Goal: Task Accomplishment & Management: Manage account settings

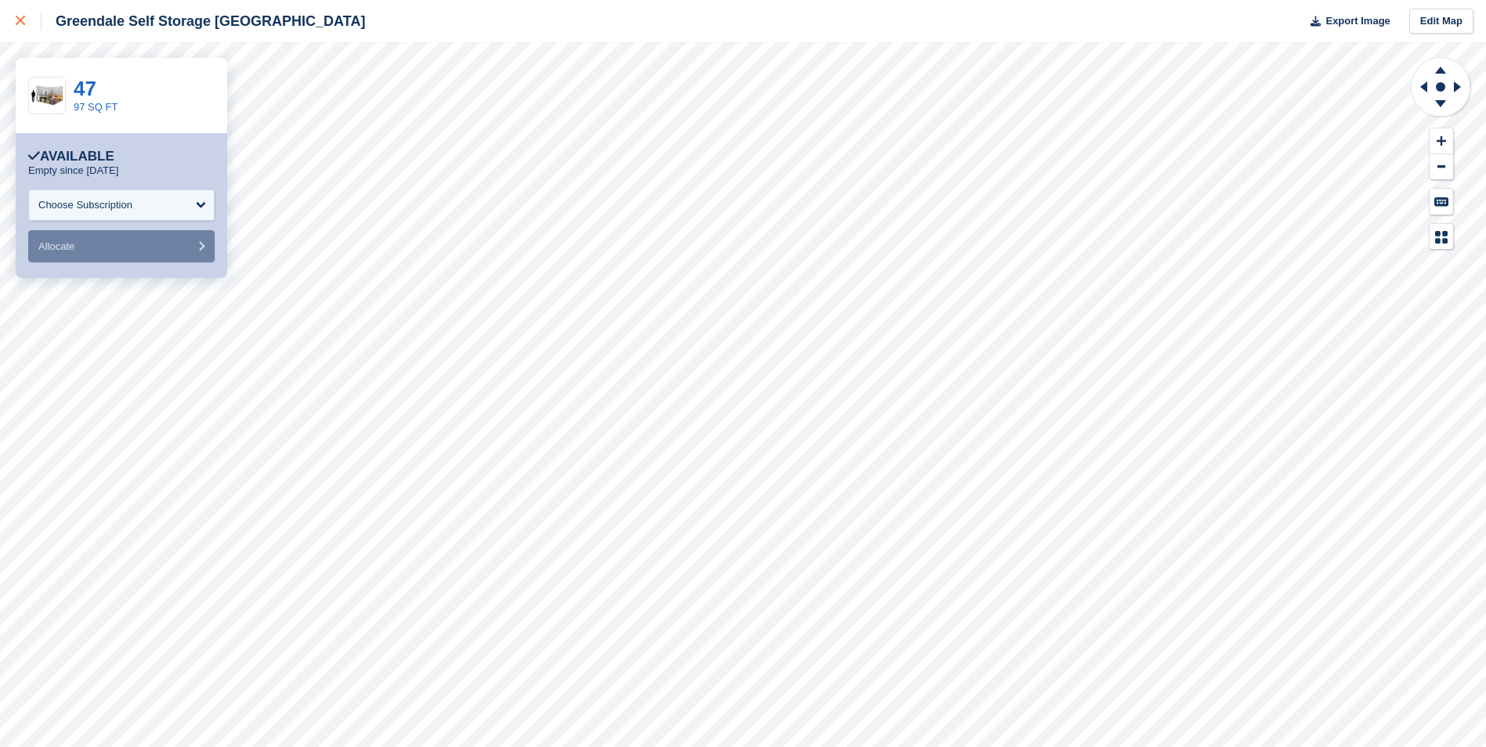
click at [19, 22] on icon at bounding box center [20, 20] width 9 height 9
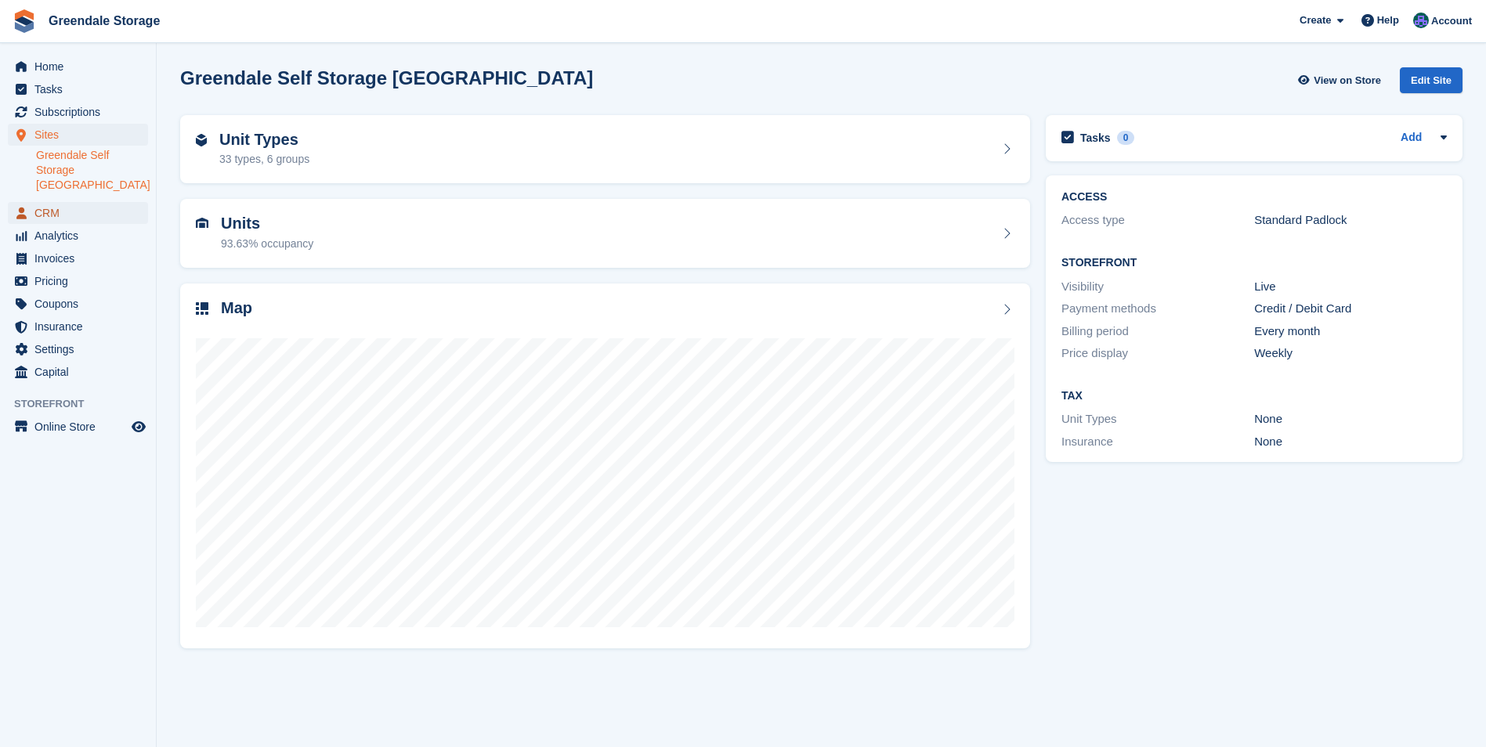
click at [46, 202] on span "CRM" at bounding box center [81, 213] width 94 height 22
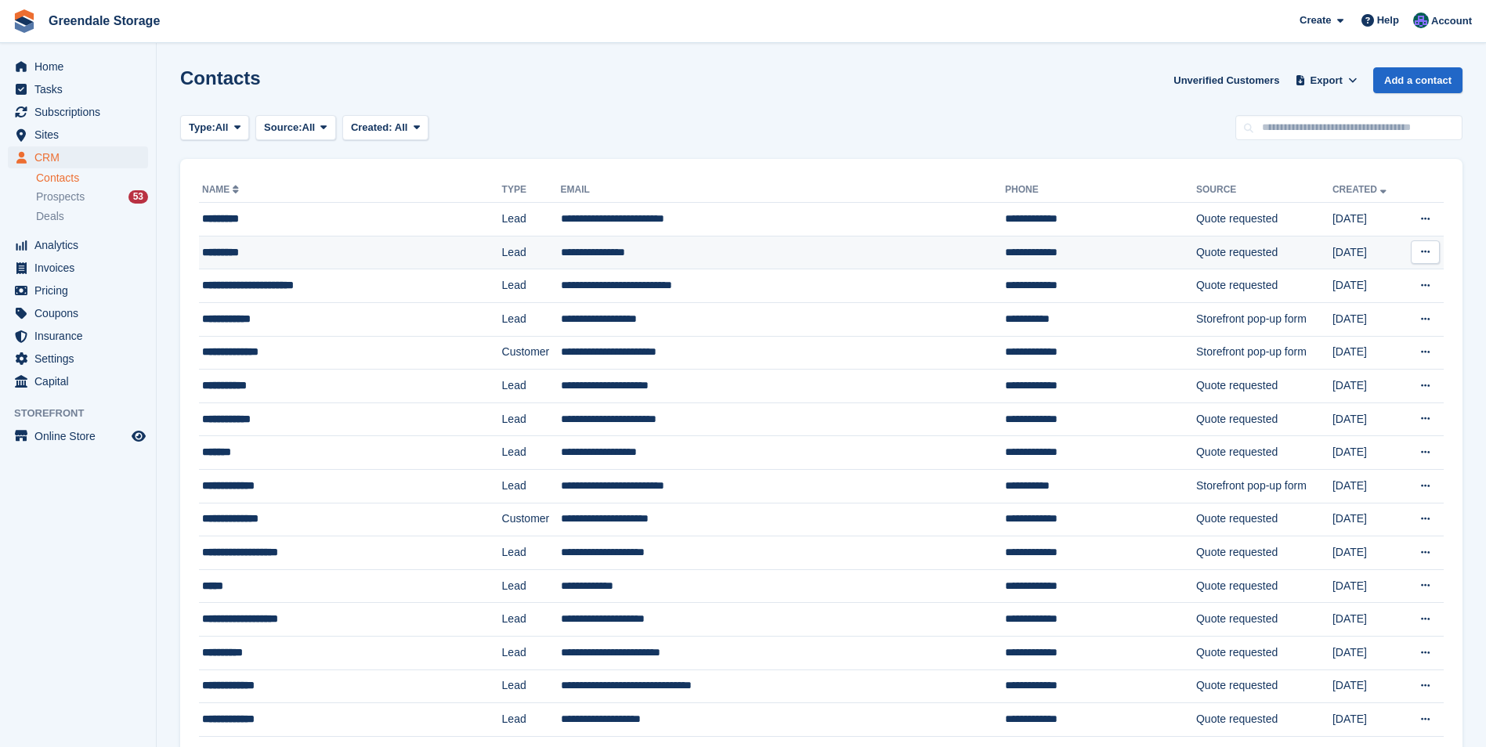
click at [710, 246] on td "**********" at bounding box center [783, 253] width 445 height 34
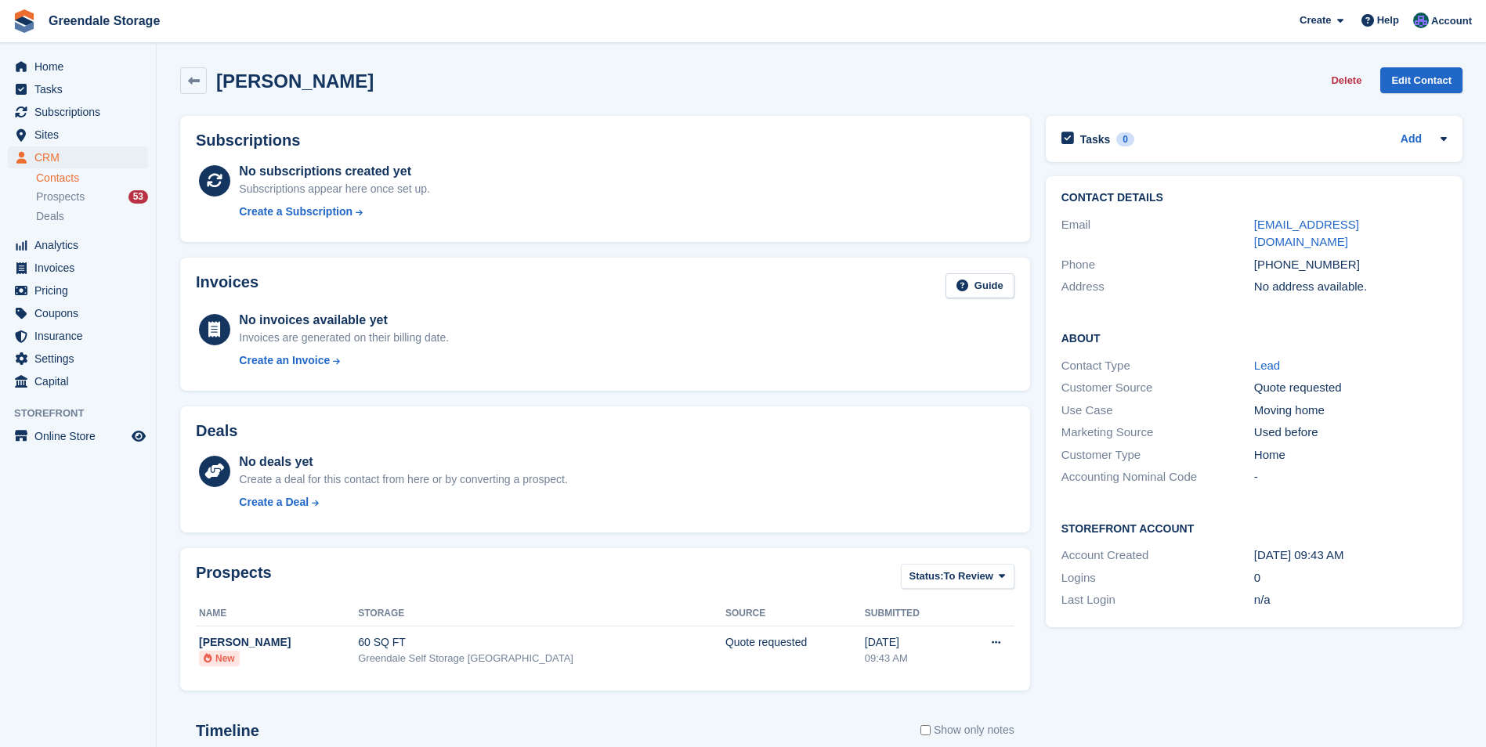
click at [389, 153] on div "Subscriptions No subscriptions created yet Subscriptions appear here once set u…" at bounding box center [605, 179] width 850 height 126
